Goal: Task Accomplishment & Management: Use online tool/utility

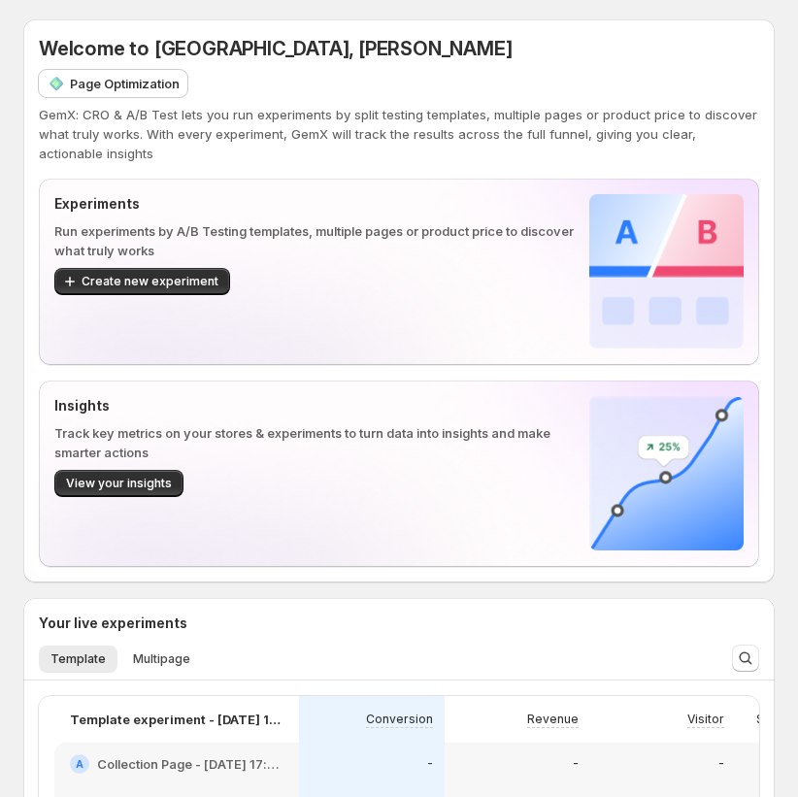
click at [119, 83] on p "Page Optimization" at bounding box center [125, 83] width 110 height 19
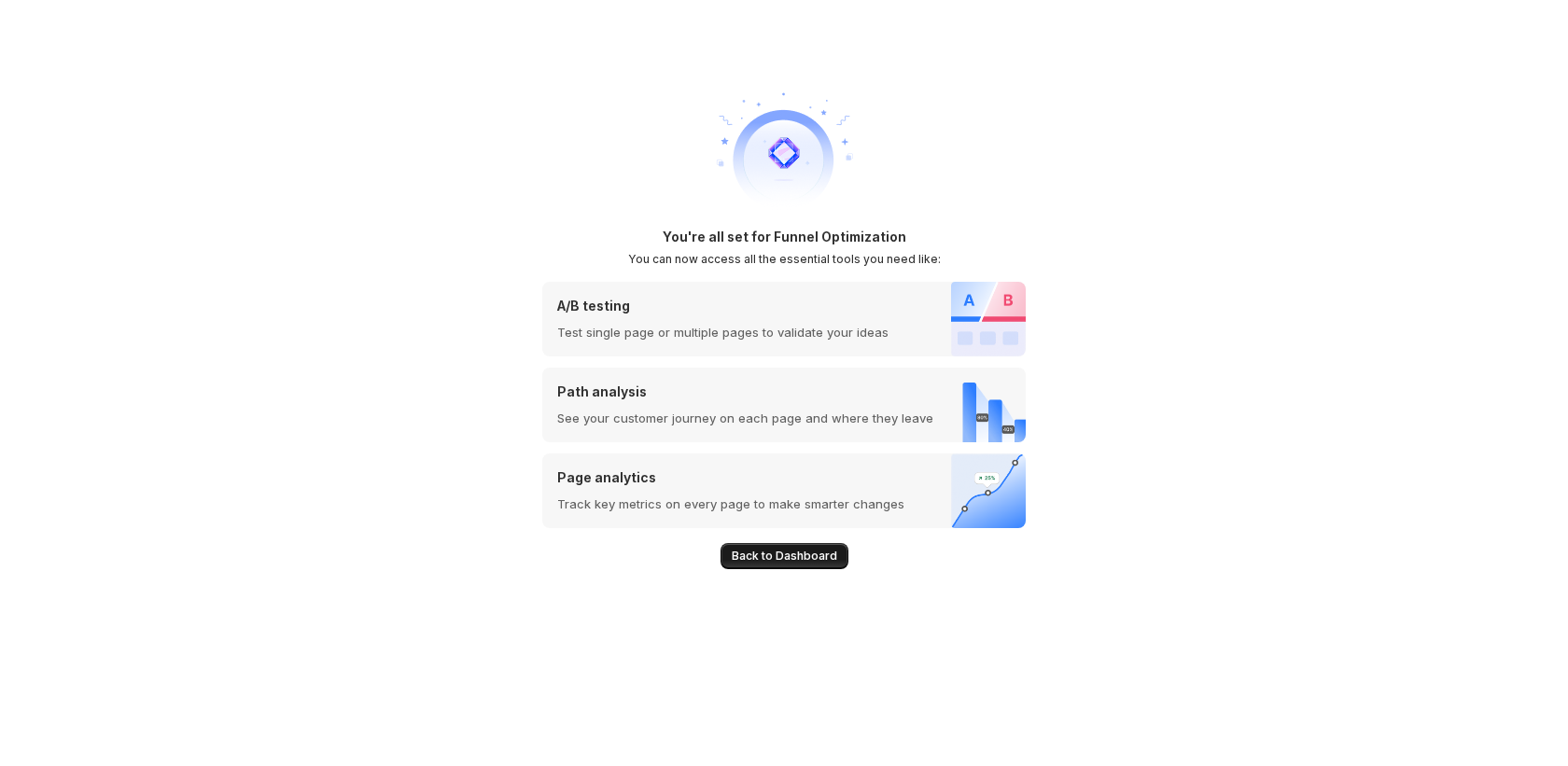
click at [784, 563] on span "Back to Dashboard" at bounding box center [784, 556] width 106 height 15
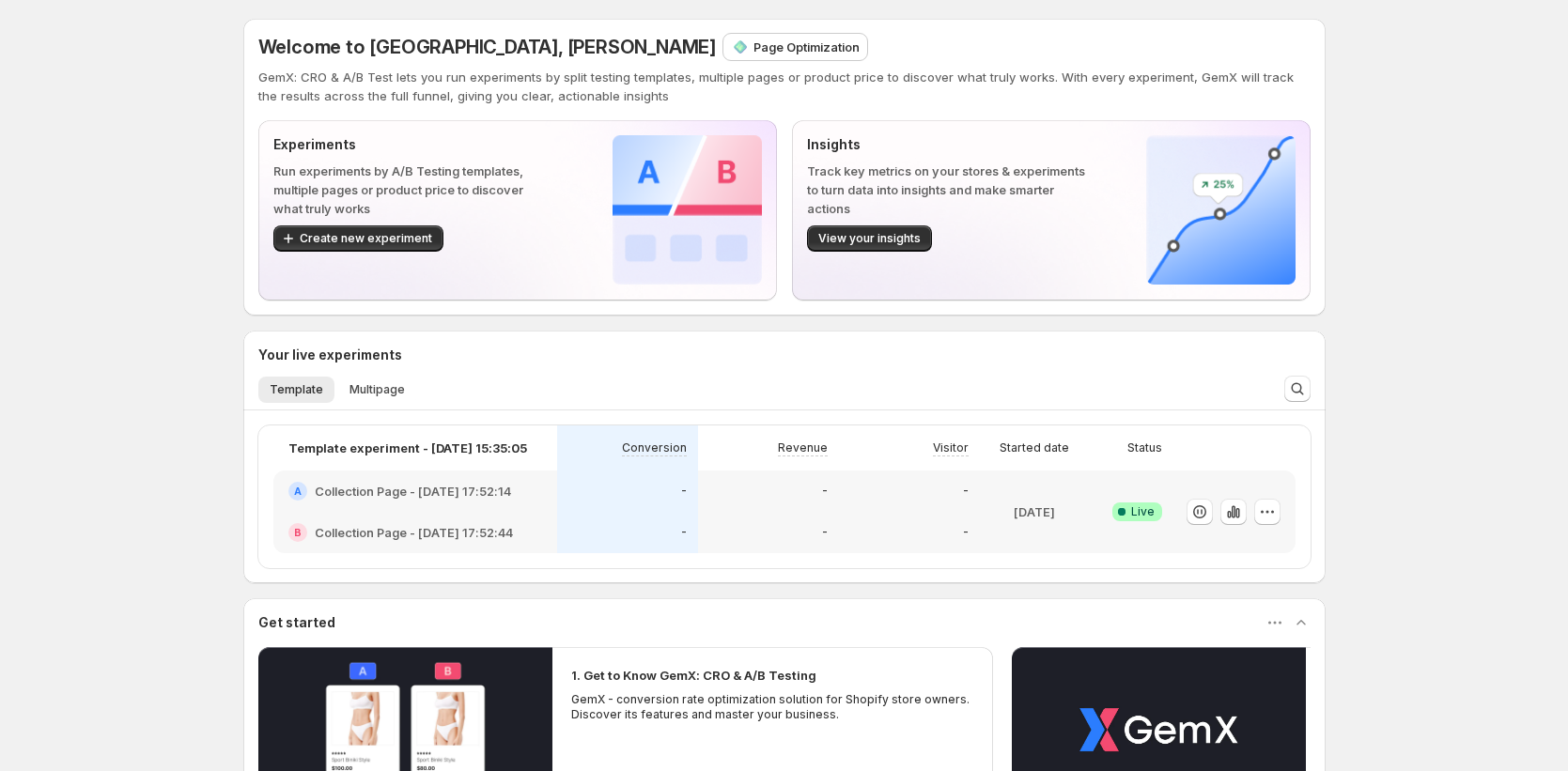
click at [754, 47] on p "Page Optimization" at bounding box center [807, 46] width 106 height 18
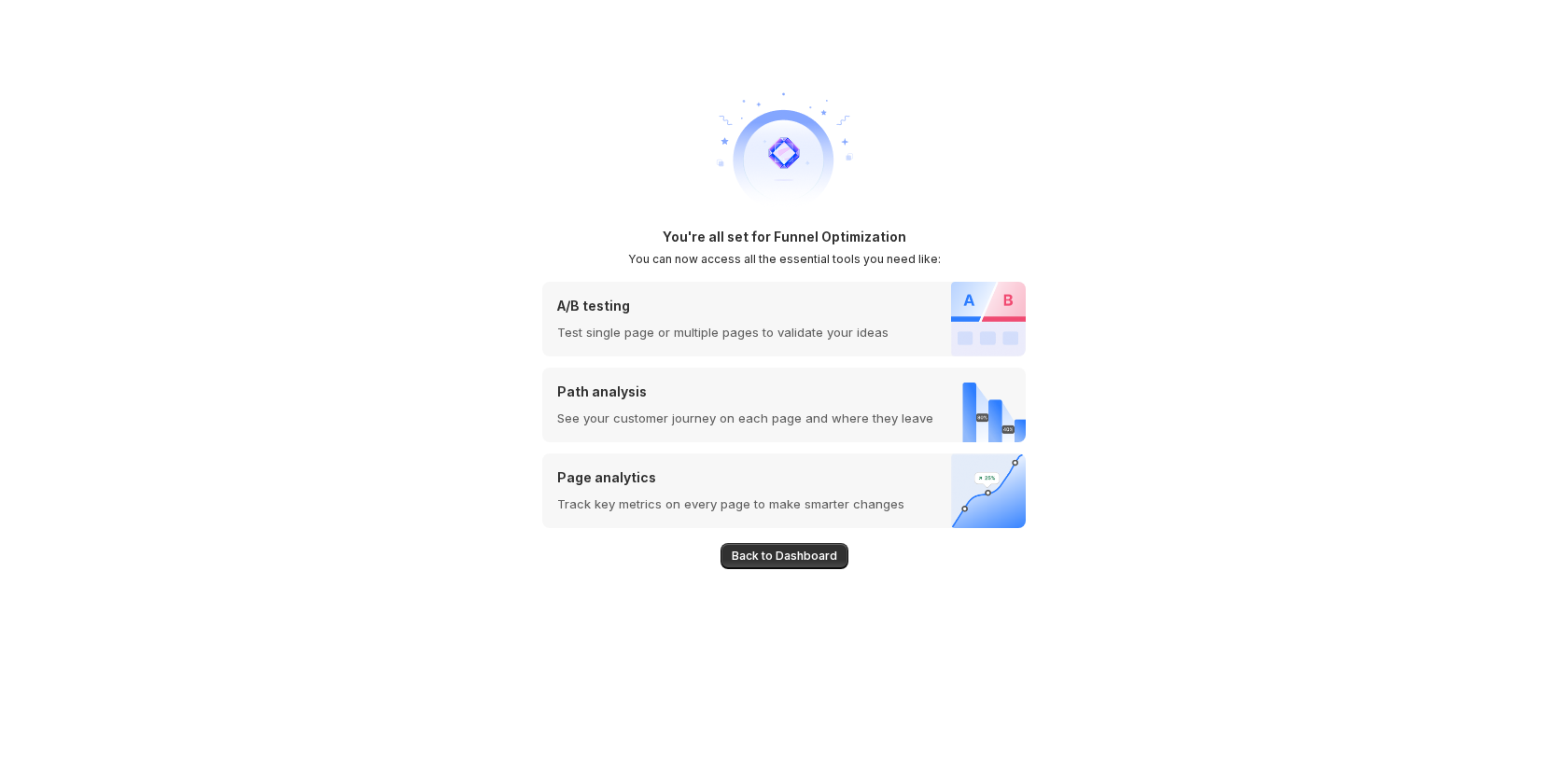
drag, startPoint x: 772, startPoint y: 235, endPoint x: 919, endPoint y: 248, distance: 147.6
click at [956, 248] on div "You're all set for Funnel Optimization You can now access all the essential too…" at bounding box center [783, 247] width 483 height 39
drag, startPoint x: 907, startPoint y: 240, endPoint x: 773, endPoint y: 240, distance: 134.0
click at [774, 240] on div "You're all set for Funnel Optimization You can now access all the essential too…" at bounding box center [783, 247] width 483 height 39
click at [767, 558] on span "Back to Dashboard" at bounding box center [784, 556] width 106 height 15
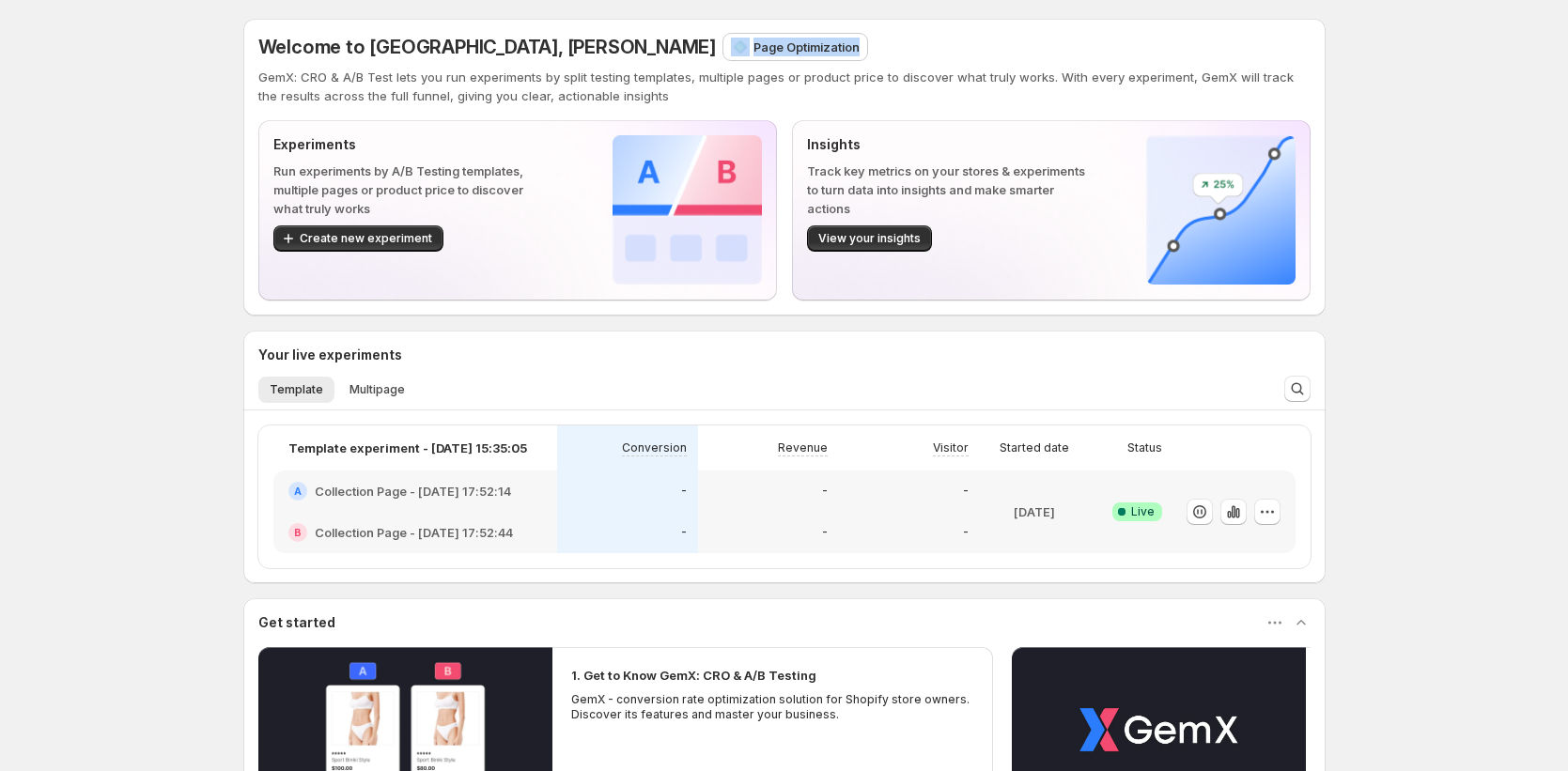
drag, startPoint x: 707, startPoint y: 41, endPoint x: 473, endPoint y: 62, distance: 234.9
click at [547, 42] on div "Welcome to GemX, [PERSON_NAME] Page Optimization" at bounding box center [784, 46] width 1052 height 26
click at [754, 46] on p "Page Optimization" at bounding box center [807, 46] width 106 height 18
